Goal: Task Accomplishment & Management: Manage account settings

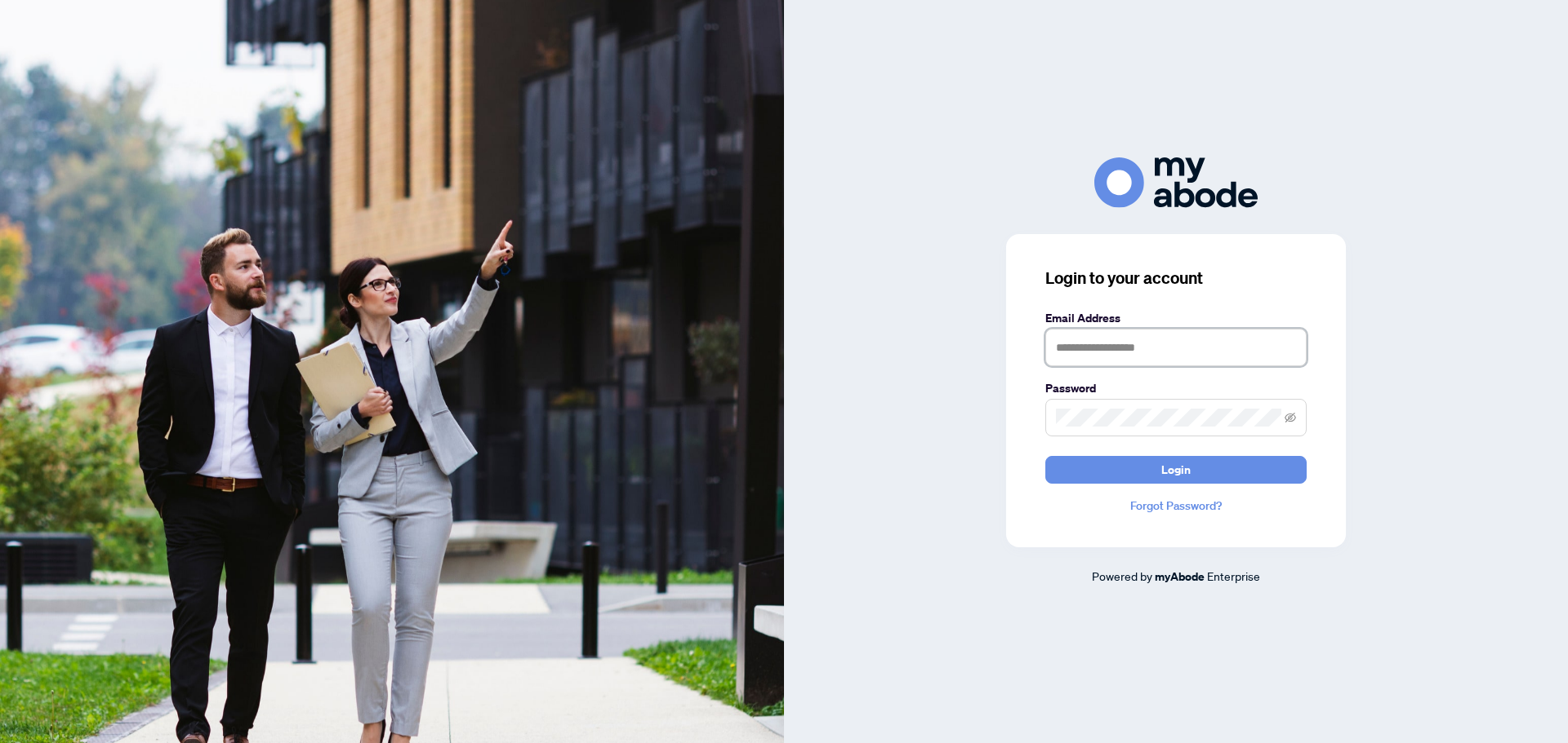
type input "**********"
click at [1221, 436] on span at bounding box center [1176, 417] width 261 height 37
click at [1231, 463] on button "Login" at bounding box center [1176, 470] width 261 height 28
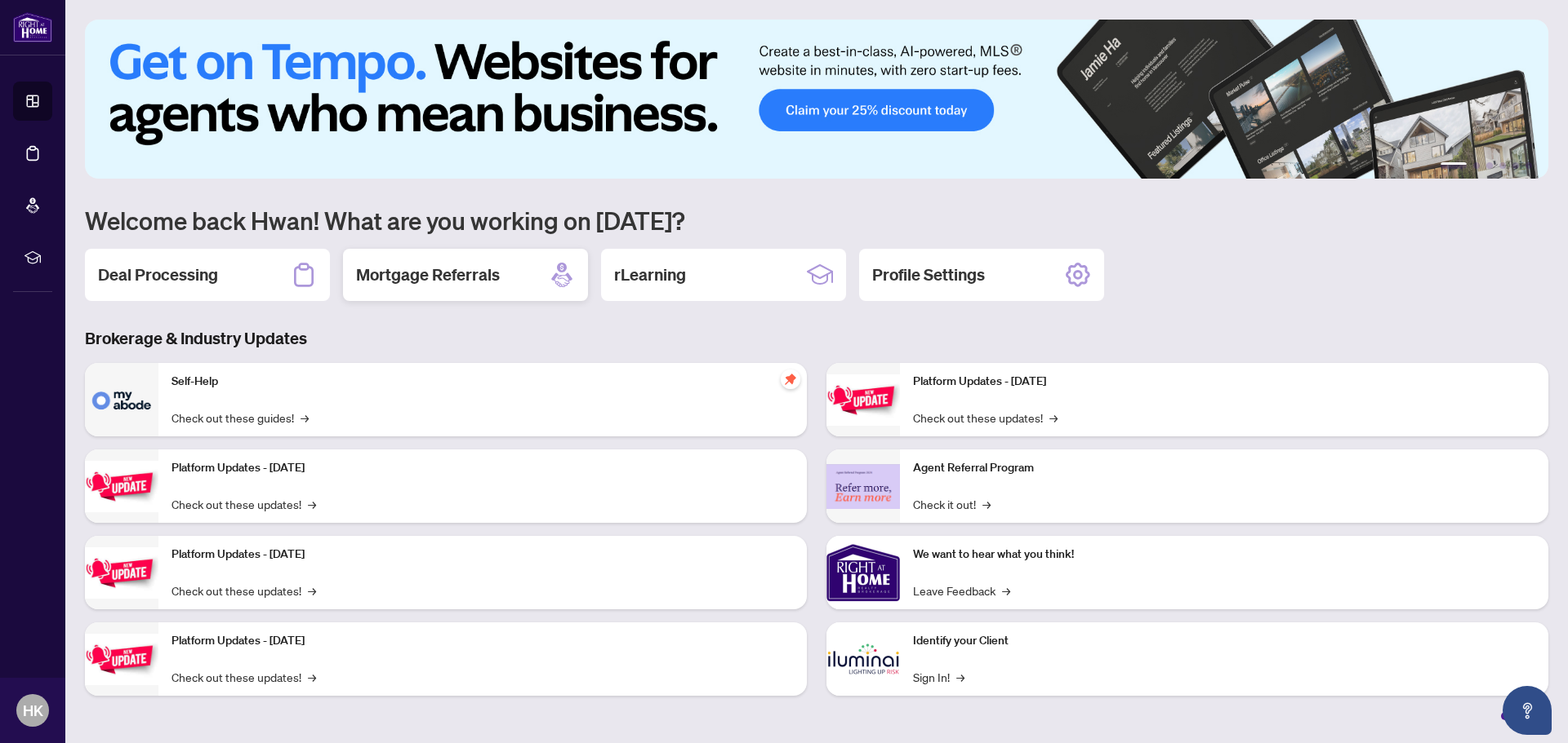
click at [451, 294] on div "Mortgage Referrals" at bounding box center [466, 274] width 245 height 52
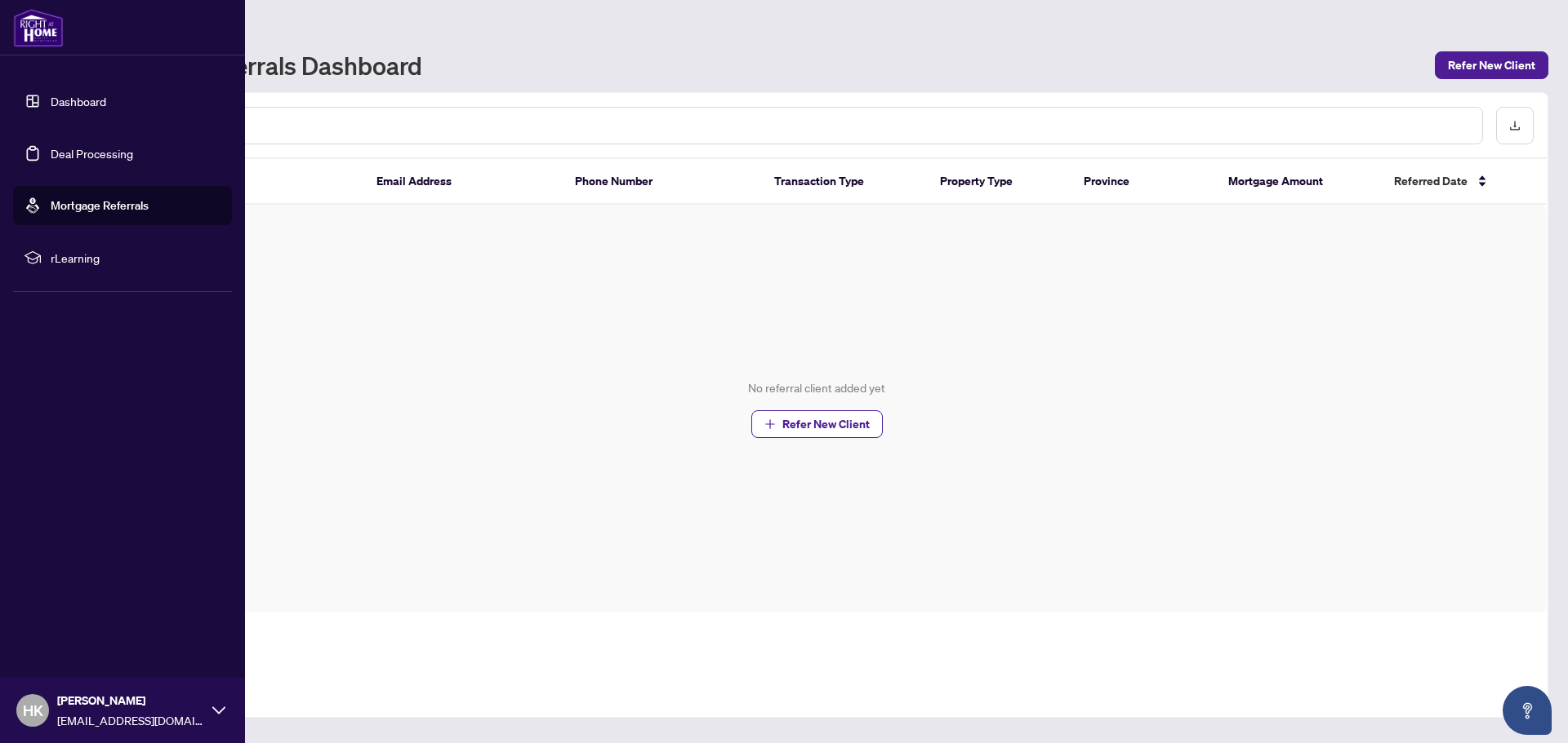
click at [73, 154] on link "Deal Processing" at bounding box center [92, 154] width 83 height 15
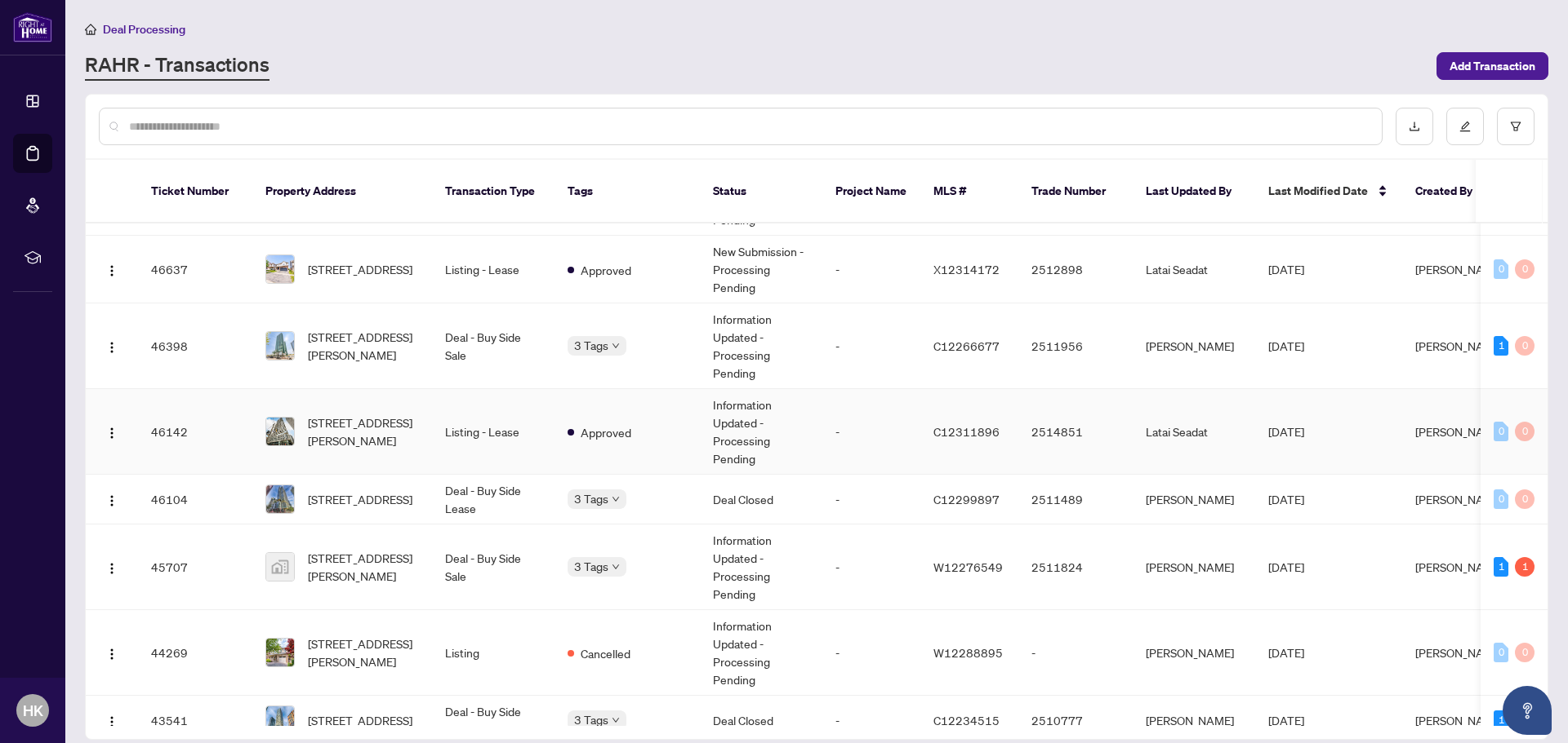
scroll to position [571, 0]
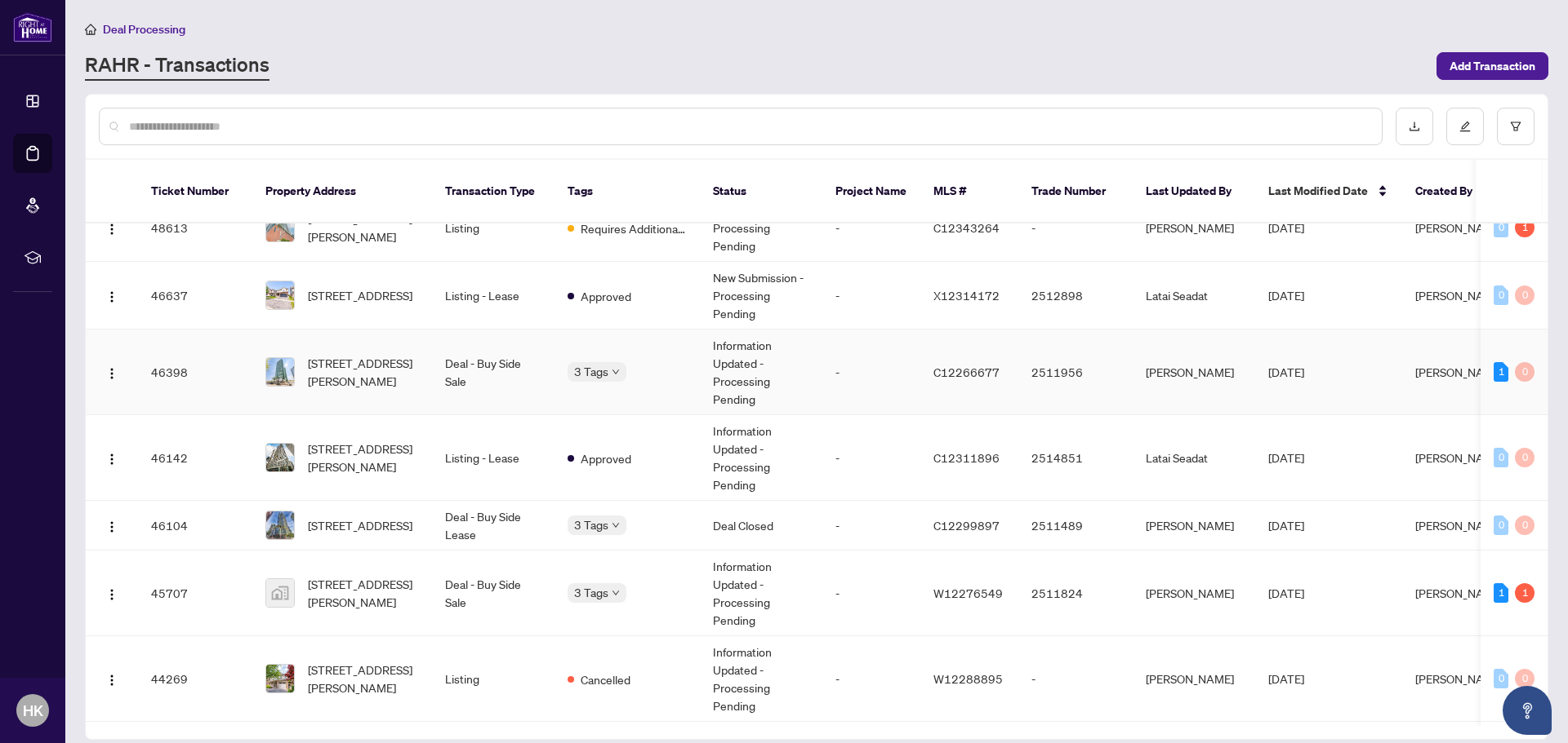
click at [463, 334] on td "Deal - Buy Side Sale" at bounding box center [493, 373] width 122 height 86
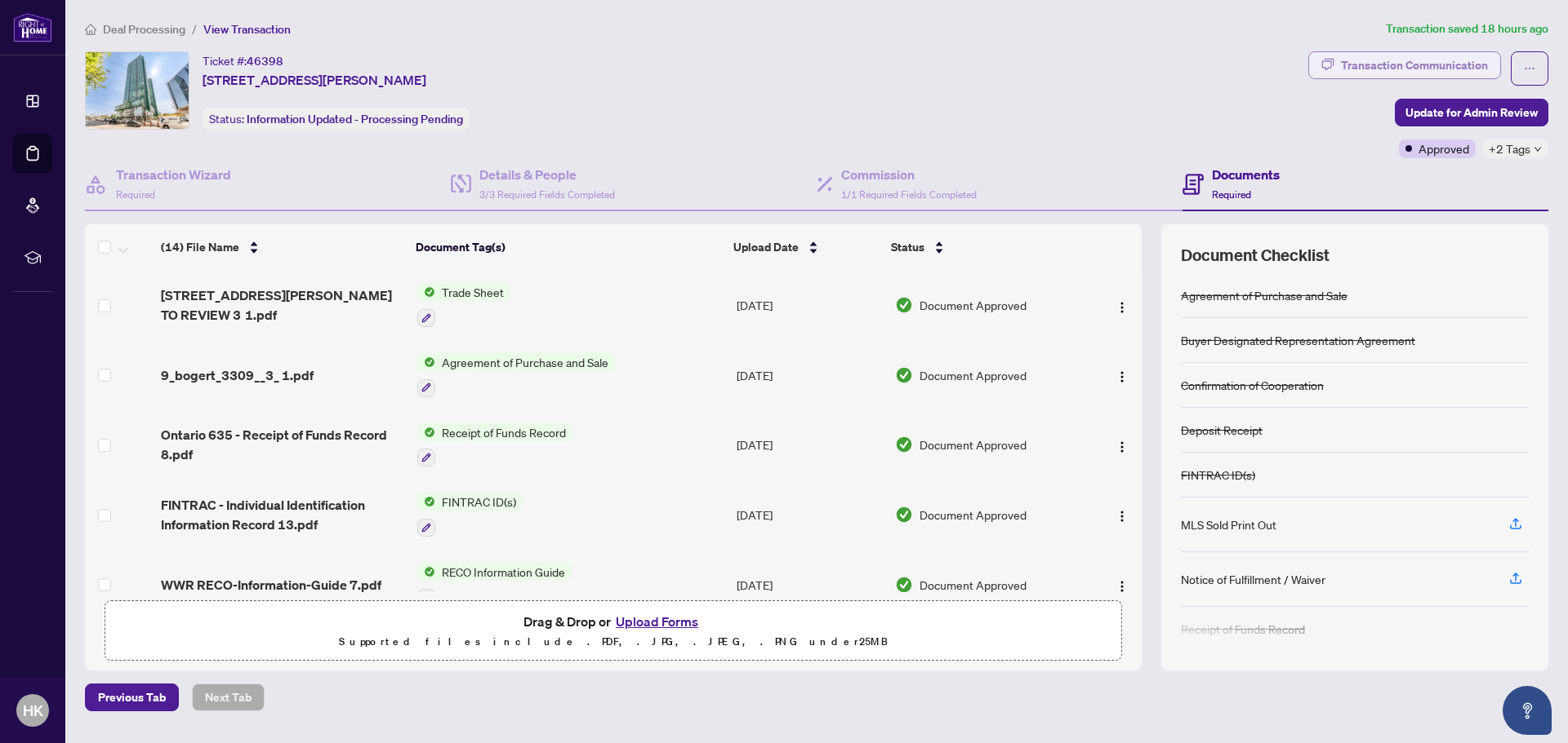
click at [1381, 56] on div "Transaction Communication" at bounding box center [1414, 65] width 147 height 26
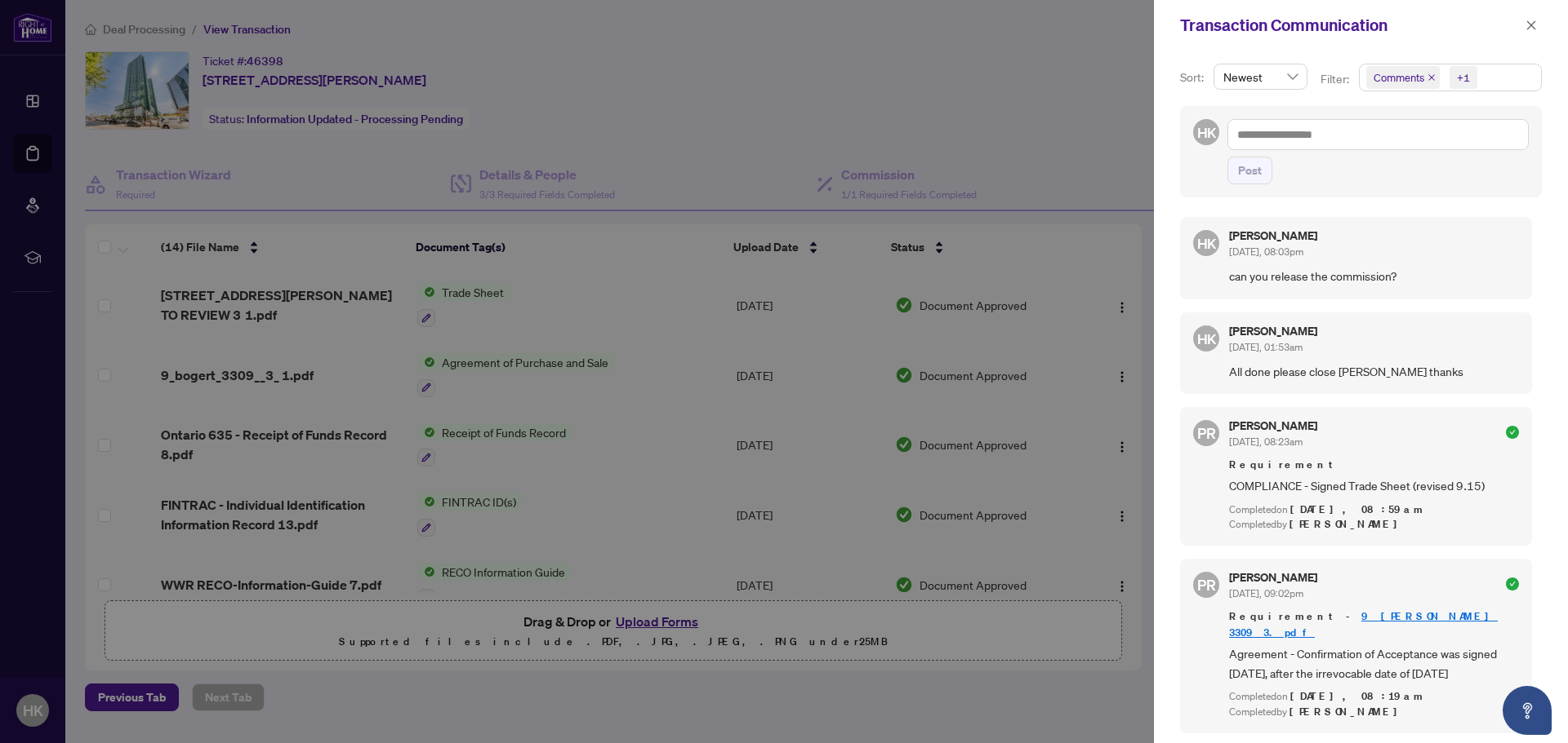
click at [1516, 26] on div "Transaction Communication" at bounding box center [1350, 26] width 341 height 25
click at [1520, 26] on div "Transaction Communication" at bounding box center [1360, 25] width 414 height 50
click at [1522, 26] on button "button" at bounding box center [1531, 26] width 22 height 20
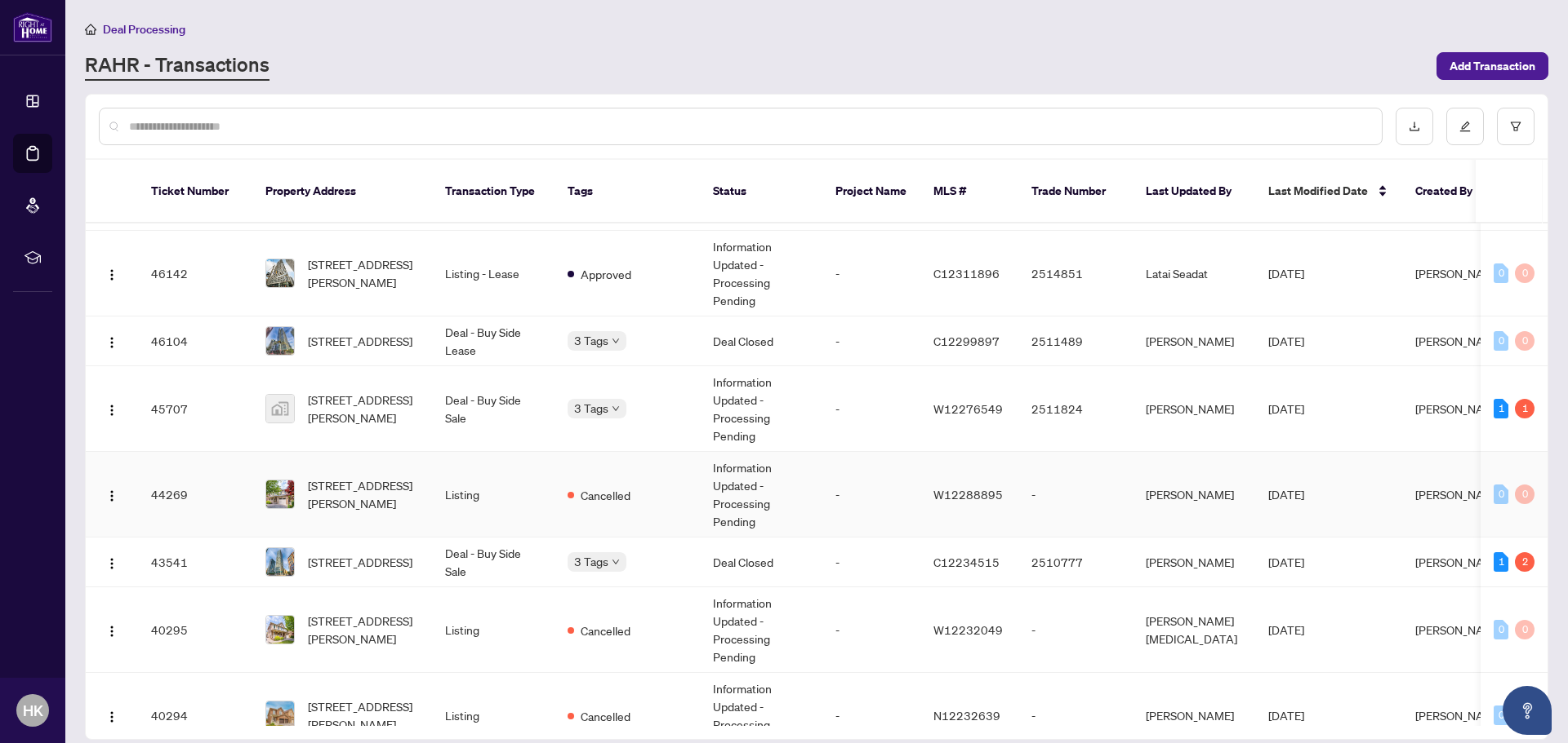
scroll to position [674, 0]
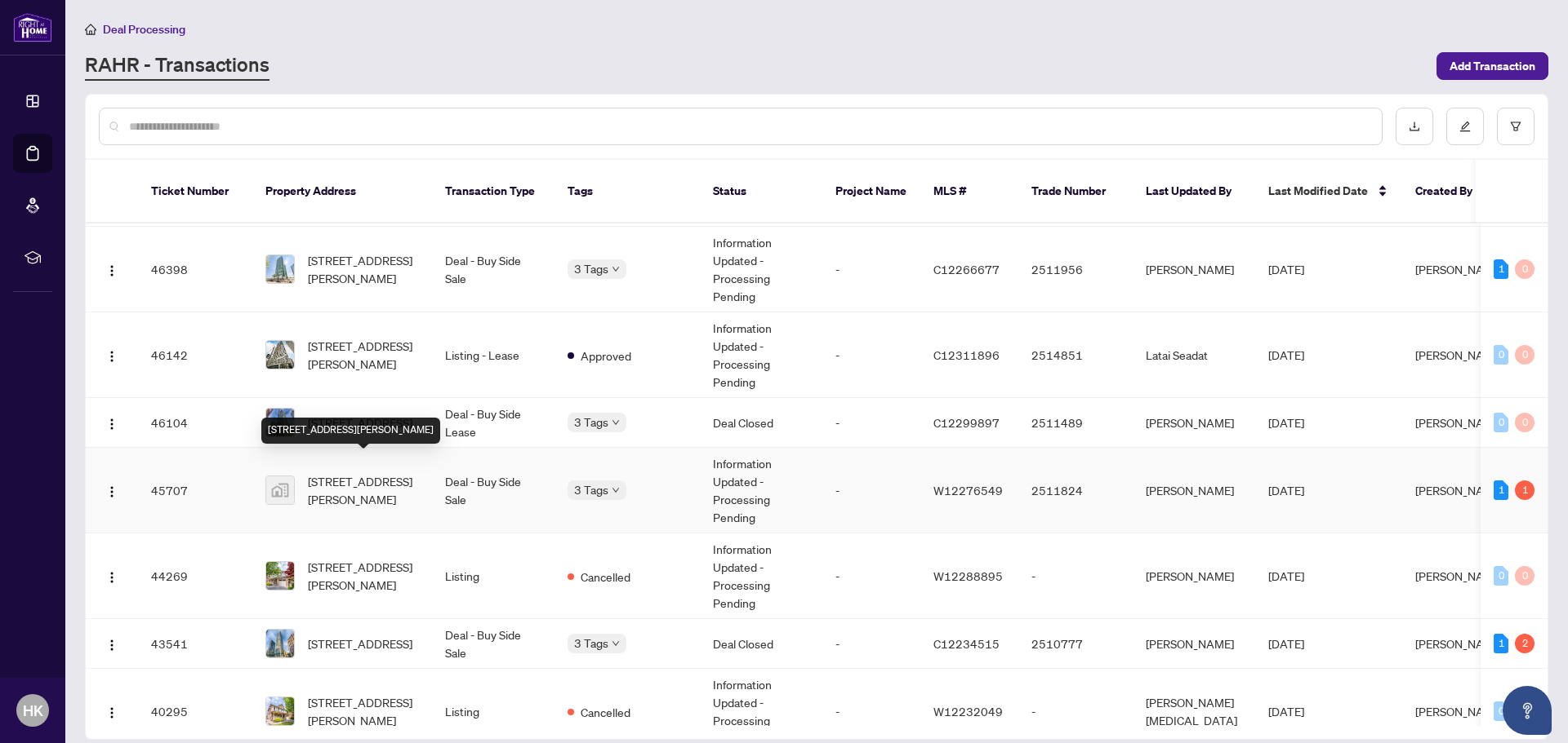
click at [373, 487] on span "3243 Larry Cres, Oakville, Ontario L6M 0S8, Canada" at bounding box center [363, 490] width 111 height 36
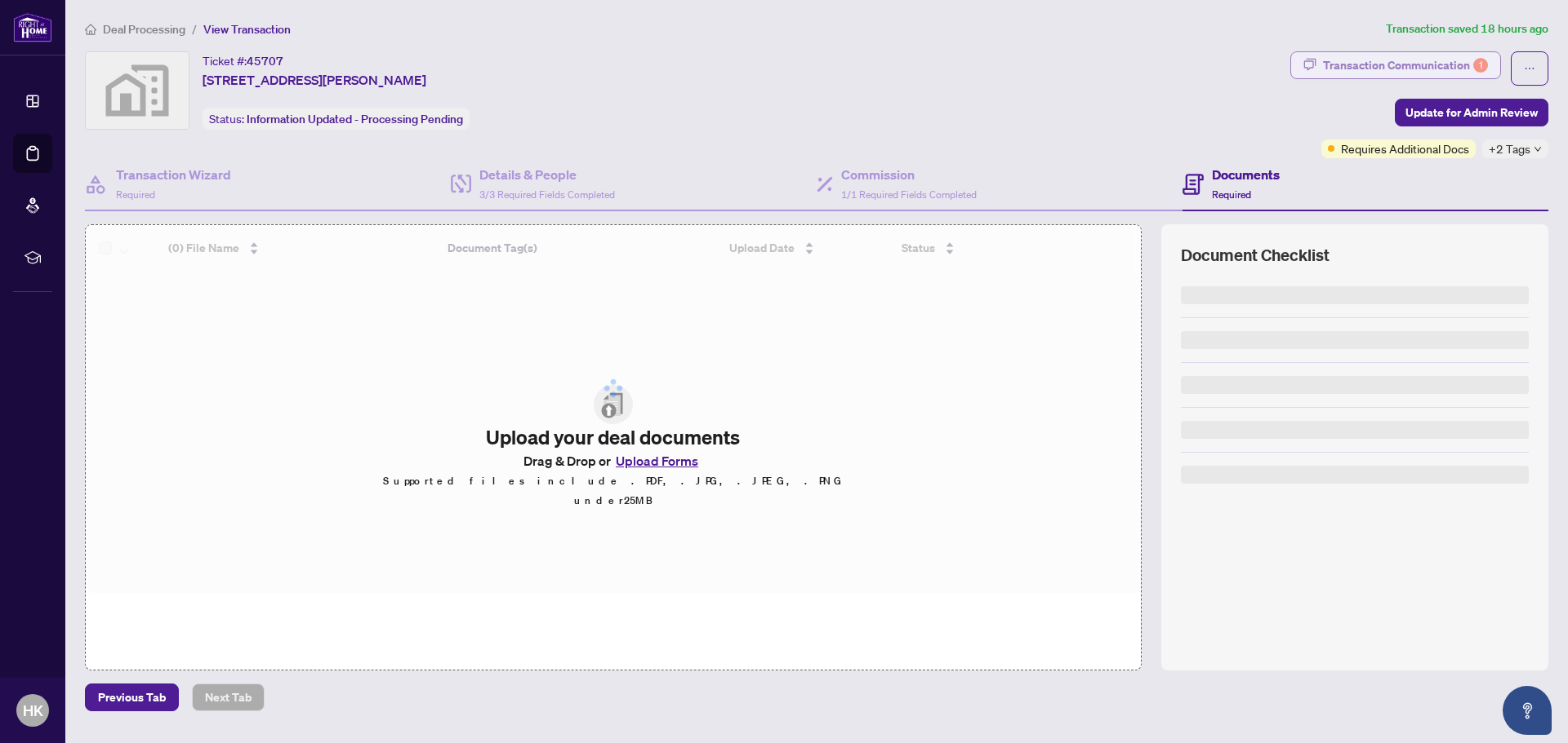
click at [1396, 69] on div "Transaction Communication 1" at bounding box center [1404, 65] width 165 height 26
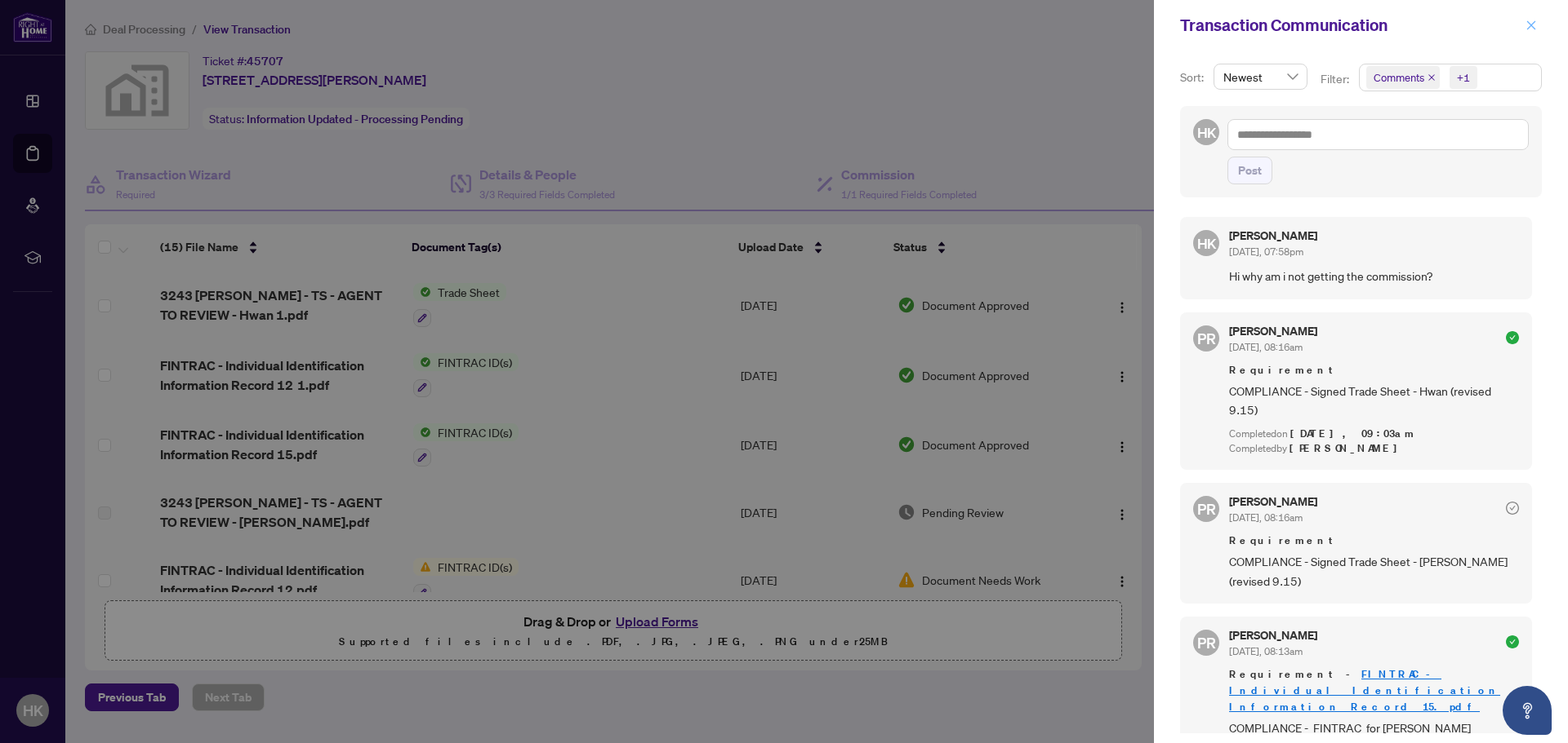
click at [1532, 28] on icon "close" at bounding box center [1531, 26] width 12 height 12
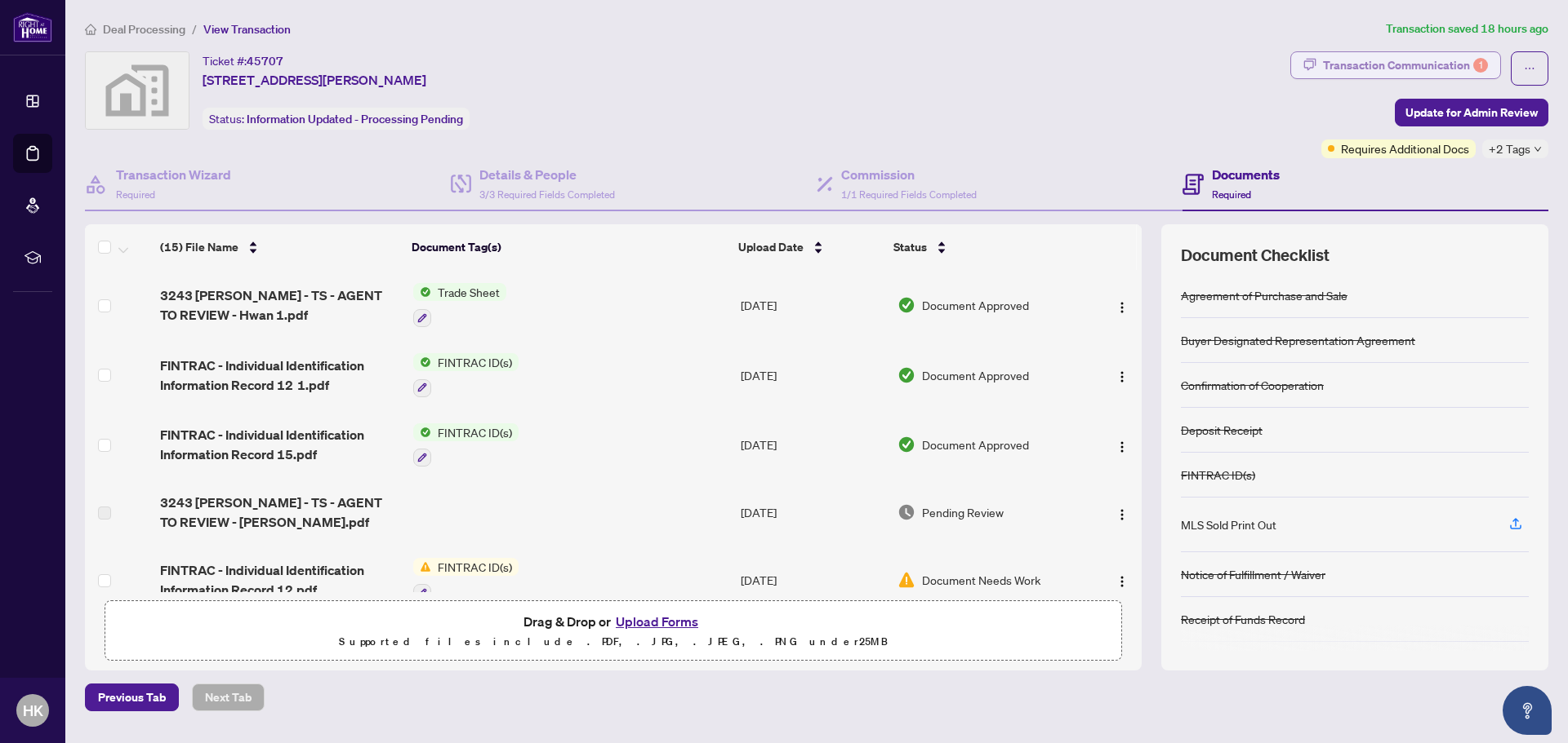
click at [1369, 78] on button "Transaction Communication 1" at bounding box center [1395, 65] width 211 height 28
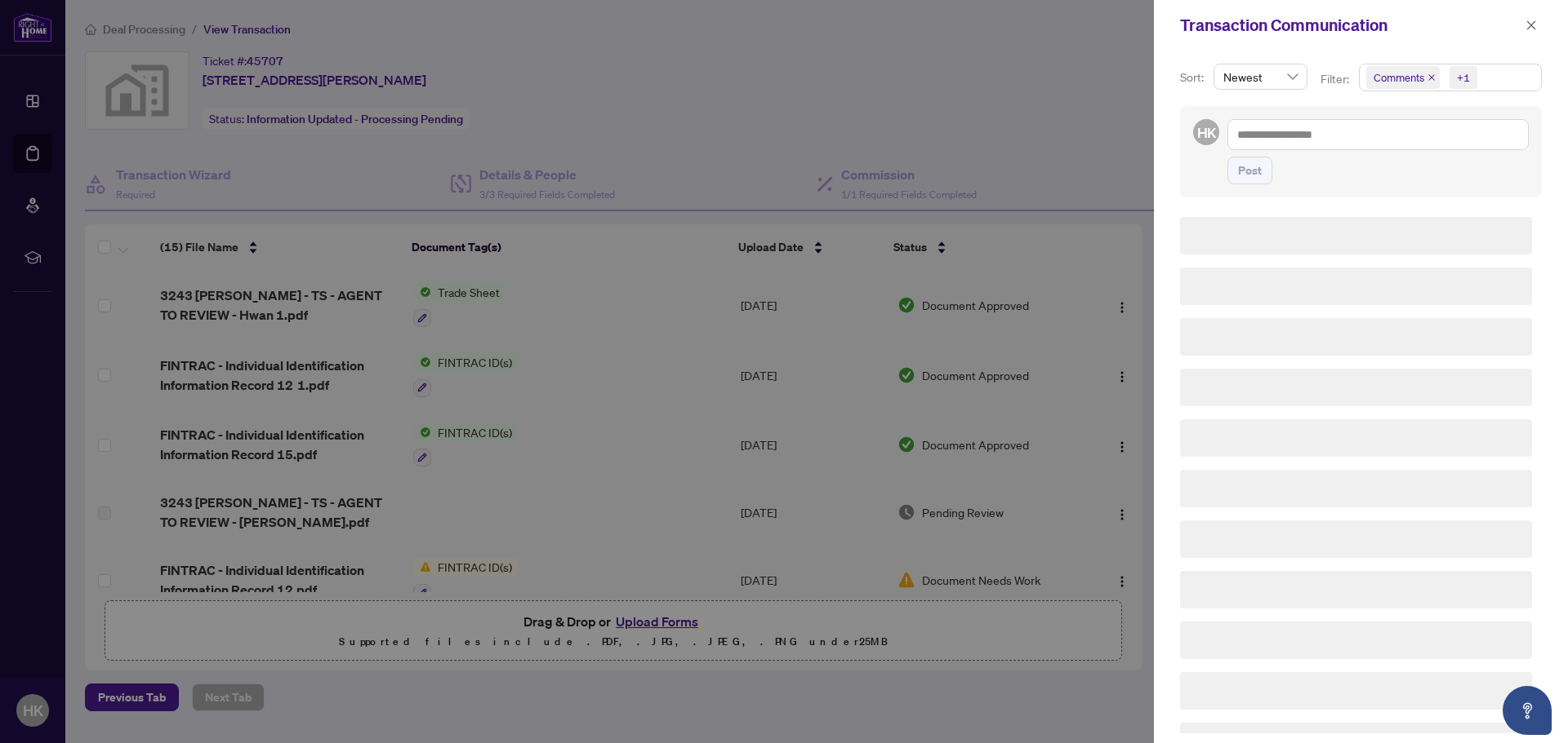
click at [1371, 61] on div "Sort: Newest Filter: Comments +1 HK Post" at bounding box center [1360, 397] width 414 height 693
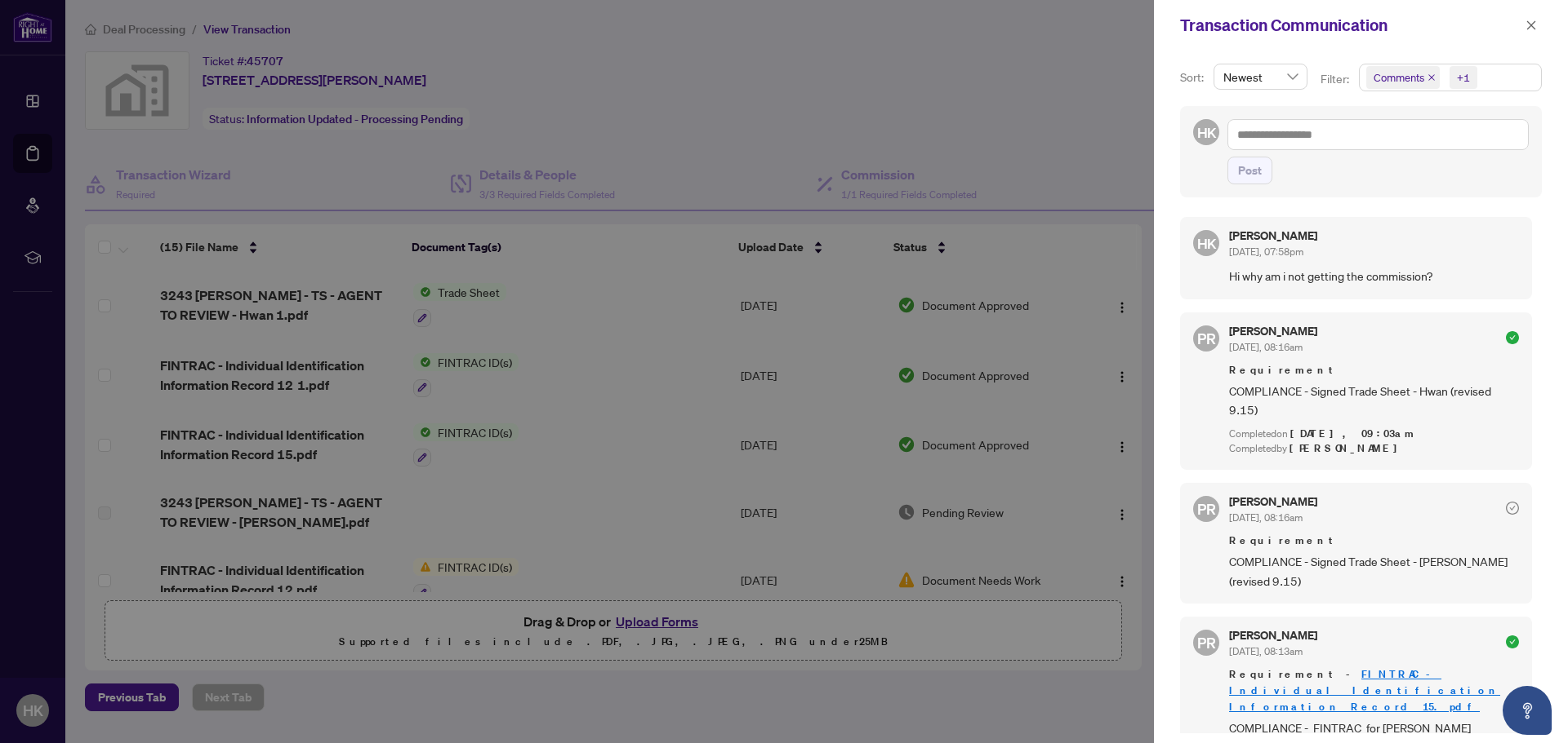
click at [1290, 79] on span "Newest" at bounding box center [1260, 77] width 74 height 25
click at [1324, 75] on p "Filter:" at bounding box center [1336, 79] width 31 height 18
click at [1529, 26] on icon "close" at bounding box center [1531, 26] width 12 height 12
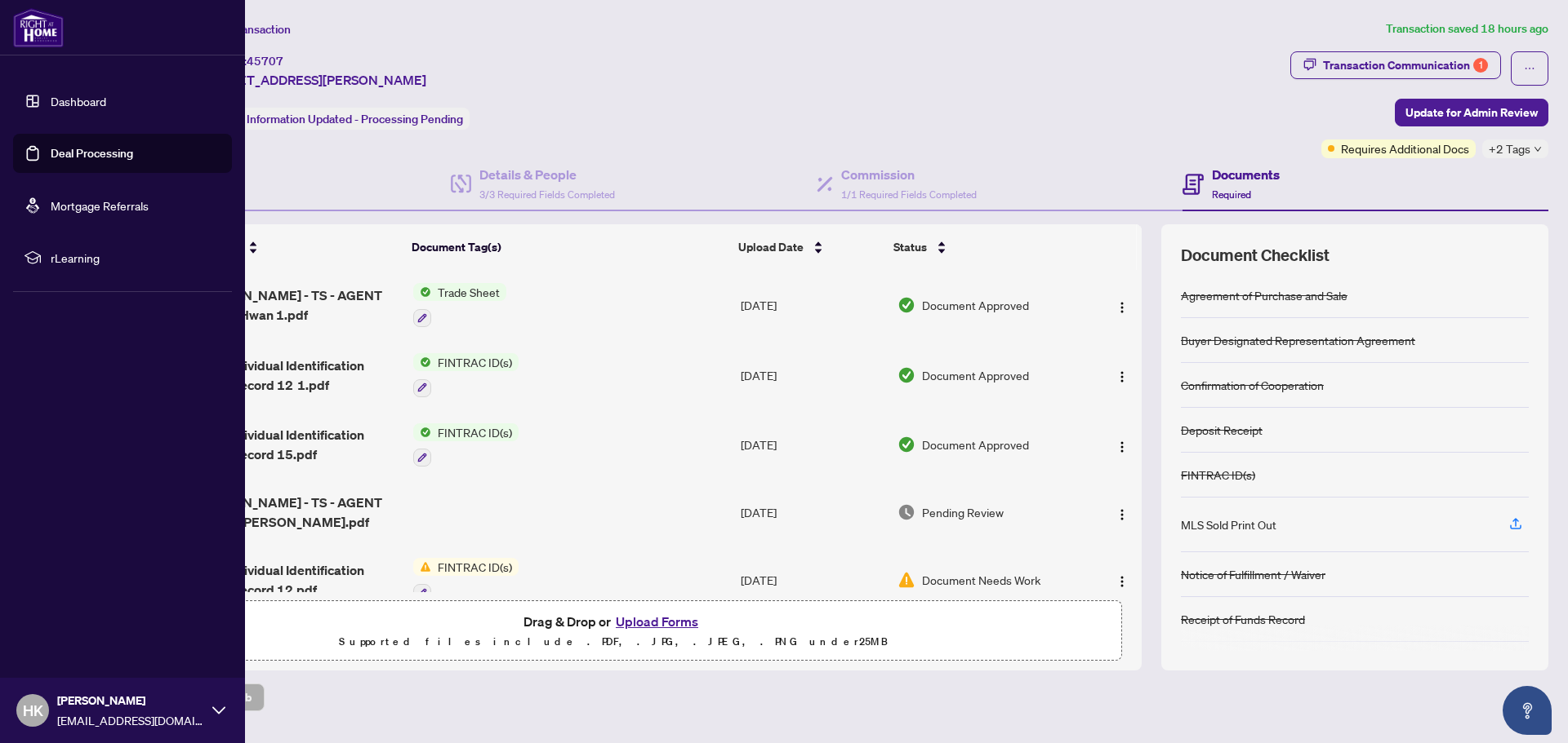
click at [75, 155] on link "Deal Processing" at bounding box center [92, 154] width 83 height 15
